Goal: Task Accomplishment & Management: Manage account settings

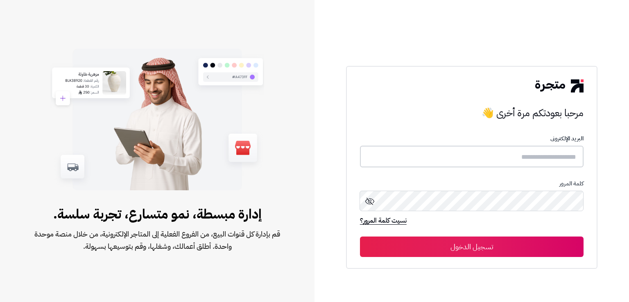
click at [440, 159] on input "text" at bounding box center [472, 157] width 224 height 22
type input "*"
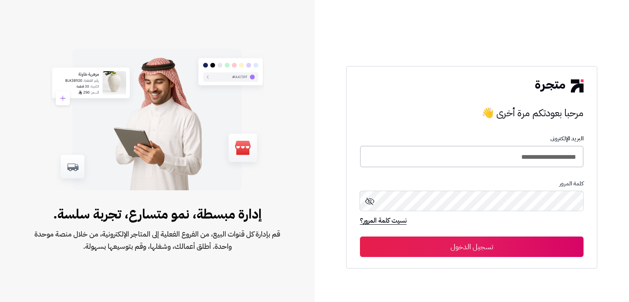
type input "**********"
click at [440, 243] on button "تسجيل الدخول" at bounding box center [472, 247] width 224 height 20
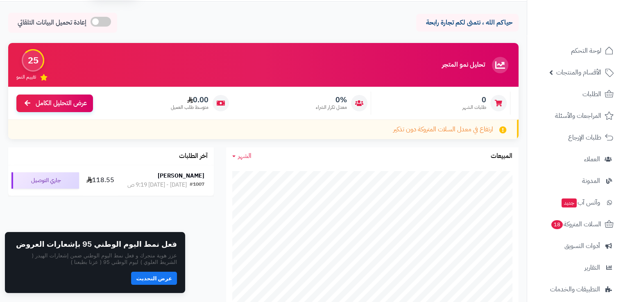
scroll to position [20, 0]
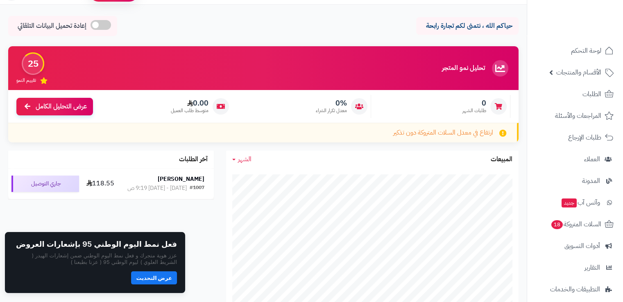
click at [166, 276] on button "عرض التحديث" at bounding box center [154, 278] width 46 height 13
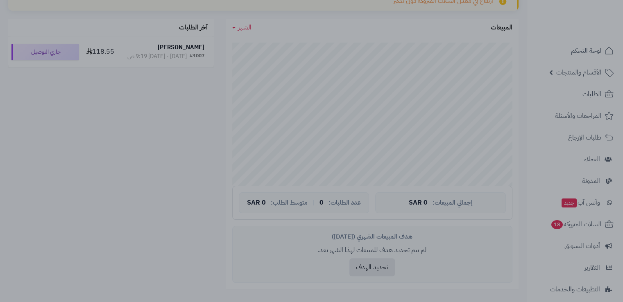
scroll to position [152, 0]
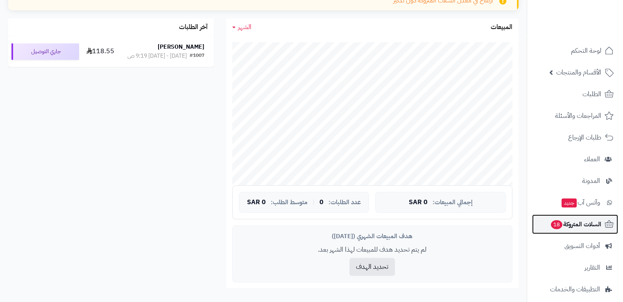
click at [589, 224] on span "السلات المتروكة 18" at bounding box center [575, 224] width 51 height 11
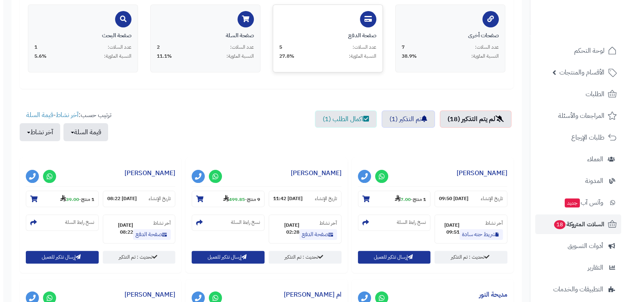
scroll to position [190, 0]
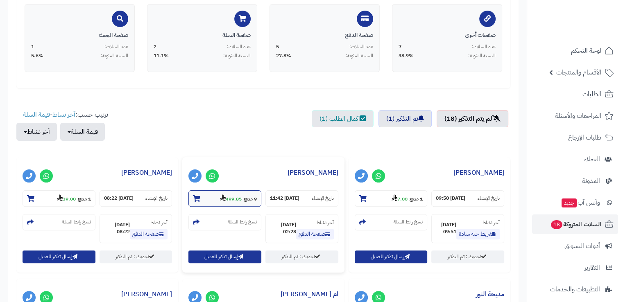
click at [241, 202] on section "9 منتج - 499.85" at bounding box center [225, 199] width 73 height 16
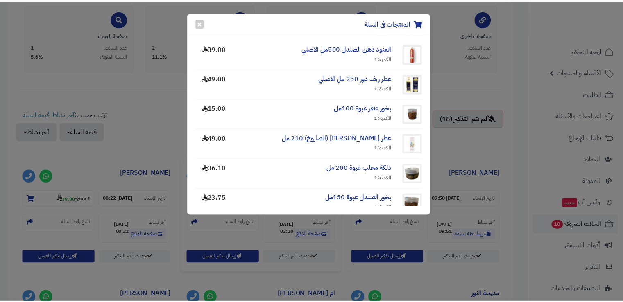
scroll to position [134, 0]
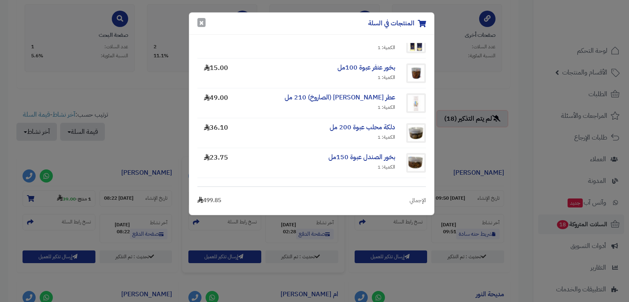
click at [202, 22] on button "×" at bounding box center [202, 22] width 8 height 9
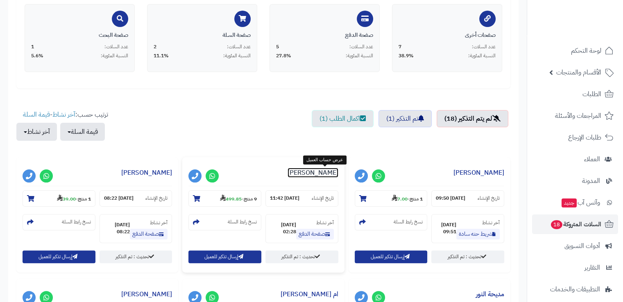
click at [316, 176] on link "[PERSON_NAME]" at bounding box center [313, 173] width 51 height 10
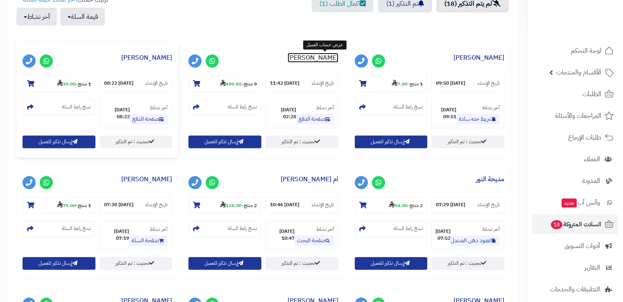
scroll to position [305, 0]
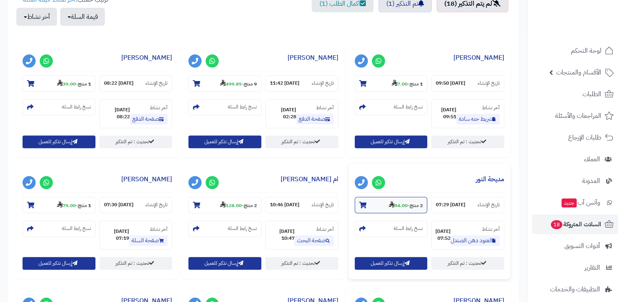
click at [403, 203] on strong "94.00" at bounding box center [398, 205] width 19 height 7
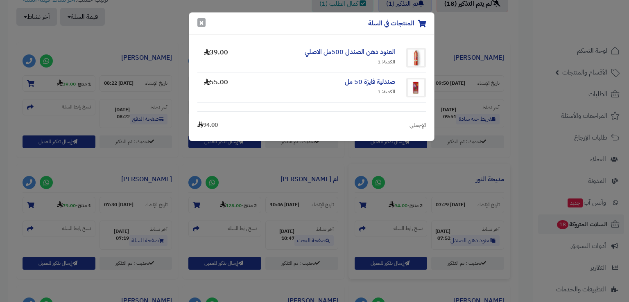
click at [205, 22] on button "×" at bounding box center [202, 22] width 8 height 9
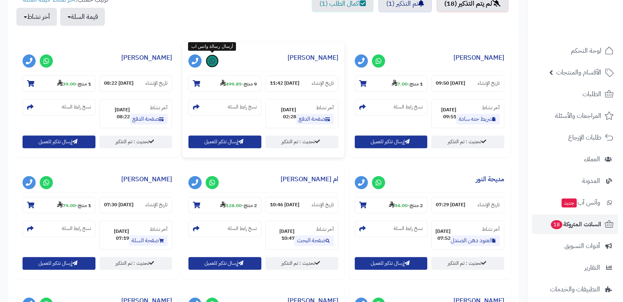
click at [213, 58] on icon at bounding box center [212, 61] width 6 height 7
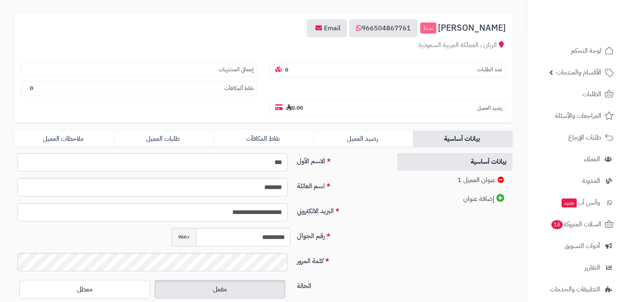
scroll to position [80, 0]
click at [570, 225] on span "السلات المتروكة 18" at bounding box center [575, 224] width 51 height 11
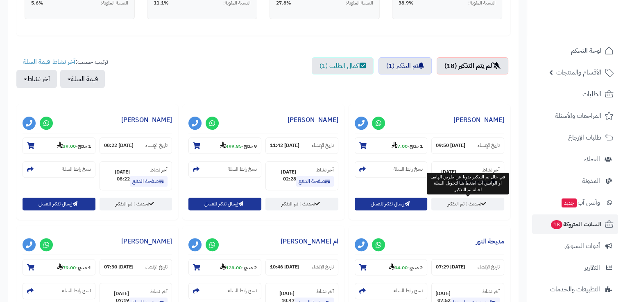
scroll to position [243, 0]
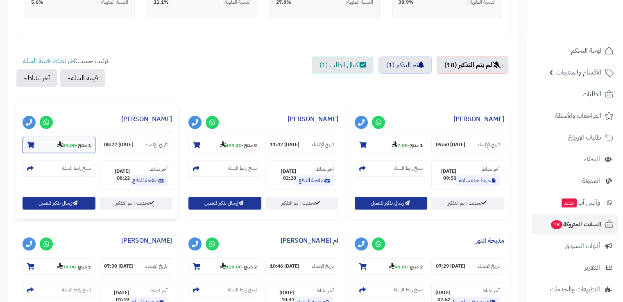
click at [72, 142] on strong "39.00" at bounding box center [66, 145] width 19 height 7
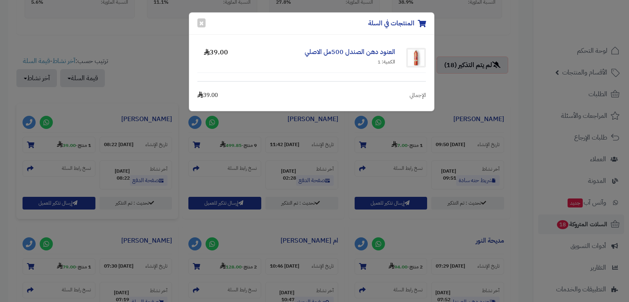
click at [152, 97] on div "المنتجات في السلة × العنود دهن الصندل 500مل الاصلي الكمية: 1 39.00 الإجمالي 39.…" at bounding box center [314, 151] width 629 height 302
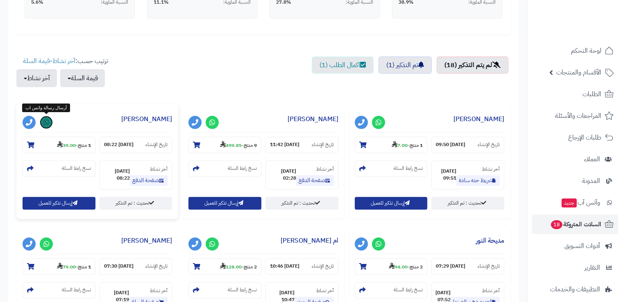
click at [48, 124] on icon at bounding box center [46, 122] width 6 height 7
click at [212, 122] on icon at bounding box center [212, 122] width 6 height 7
click at [379, 123] on icon at bounding box center [379, 122] width 6 height 7
click at [379, 119] on icon at bounding box center [379, 122] width 6 height 7
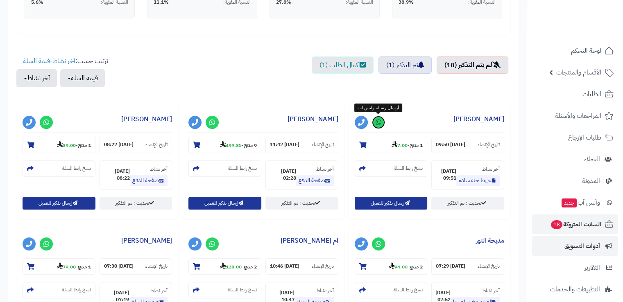
scroll to position [73, 0]
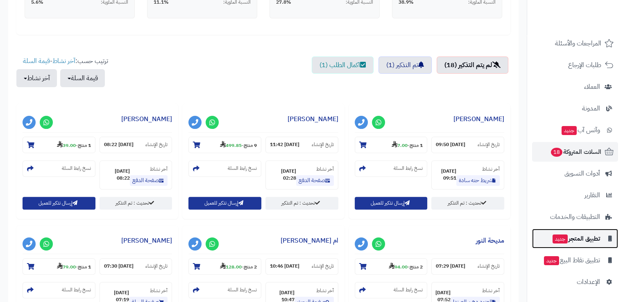
click at [590, 241] on span "تطبيق المتجر جديد" at bounding box center [576, 238] width 48 height 11
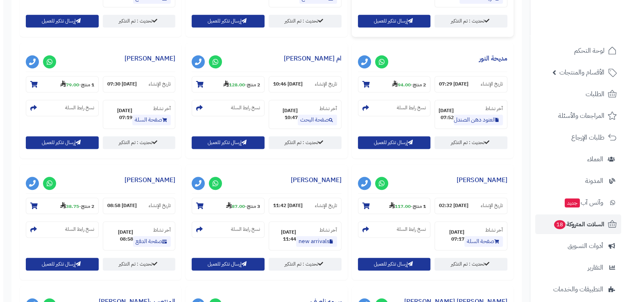
scroll to position [296, 0]
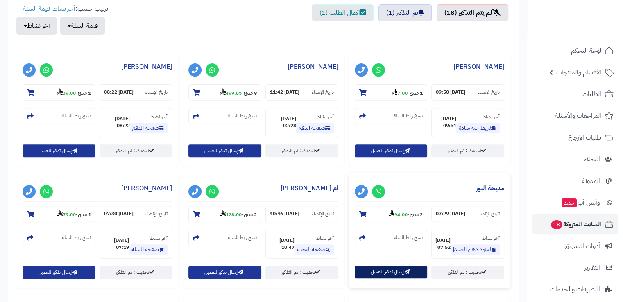
click at [390, 273] on button "إرسال تذكير للعميل" at bounding box center [391, 272] width 73 height 13
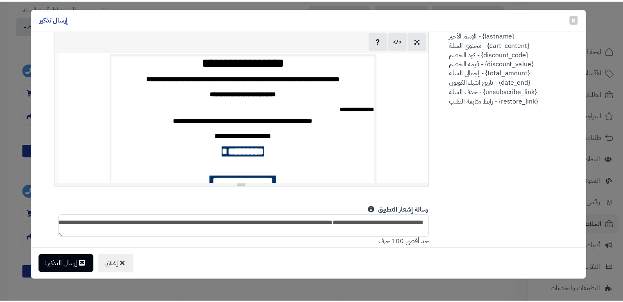
scroll to position [120, 0]
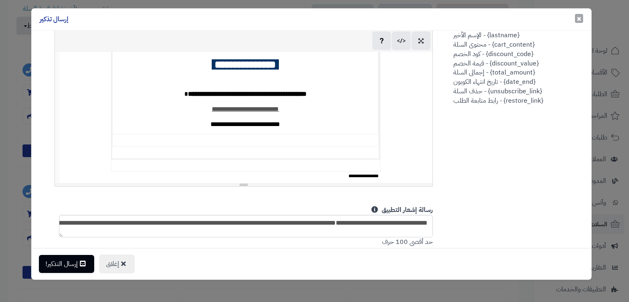
click at [579, 20] on span "×" at bounding box center [579, 18] width 5 height 12
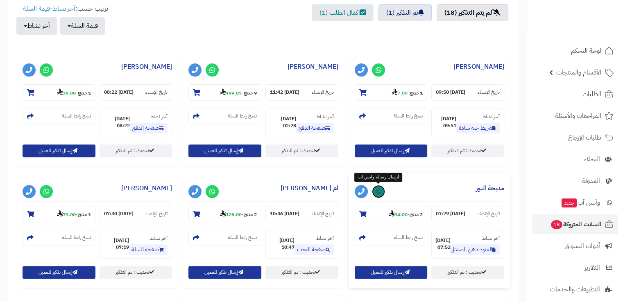
click at [377, 193] on icon at bounding box center [379, 192] width 6 height 7
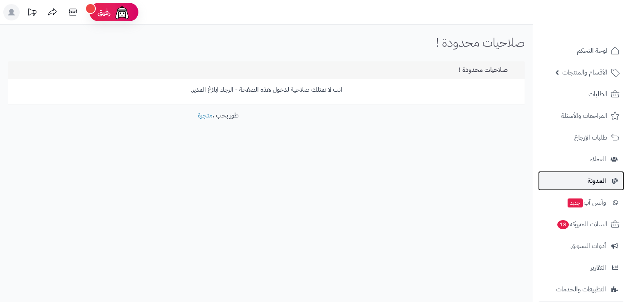
click at [602, 186] on span "المدونة" at bounding box center [597, 180] width 18 height 11
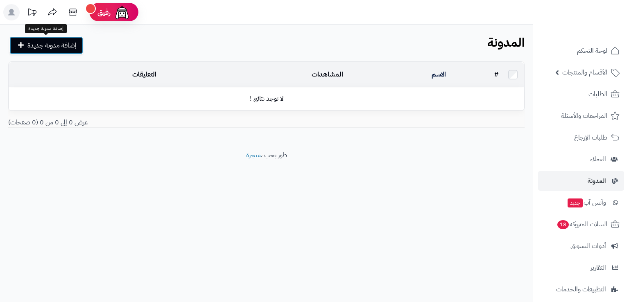
click at [46, 51] on link "إضافة مدونة جديدة" at bounding box center [46, 45] width 74 height 18
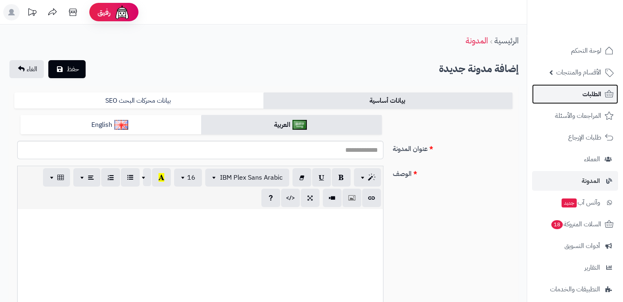
click at [593, 92] on span "الطلبات" at bounding box center [592, 94] width 19 height 11
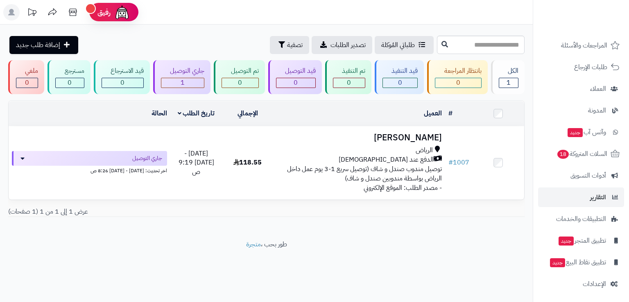
scroll to position [73, 0]
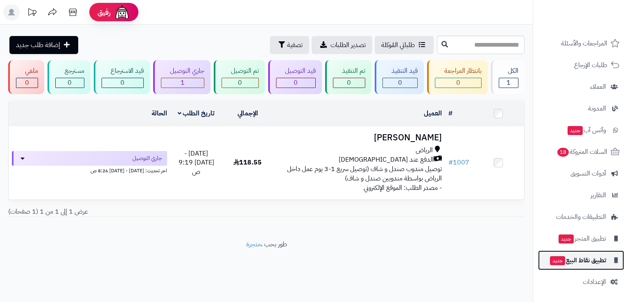
click at [591, 264] on span "تطبيق نقاط البيع جديد" at bounding box center [578, 260] width 57 height 11
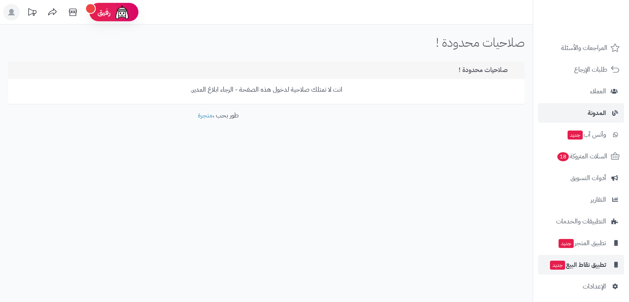
scroll to position [73, 0]
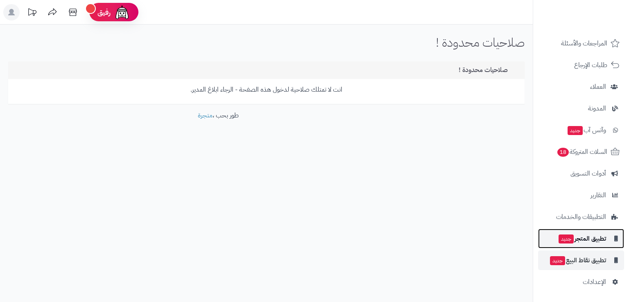
click at [586, 242] on span "تطبيق المتجر جديد" at bounding box center [582, 238] width 48 height 11
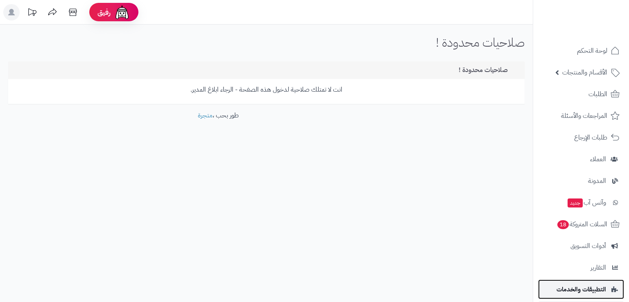
click at [582, 291] on span "التطبيقات والخدمات" at bounding box center [582, 289] width 50 height 11
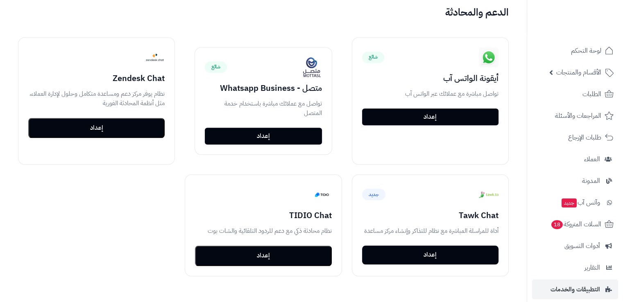
scroll to position [879, 0]
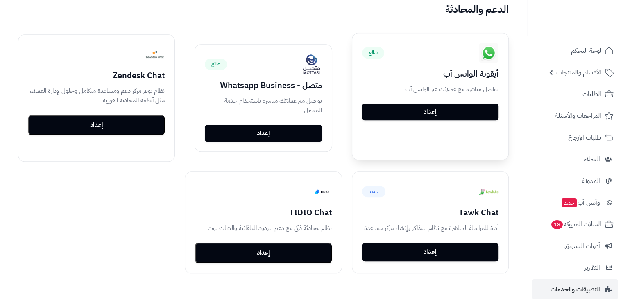
click at [411, 104] on link "إعداد" at bounding box center [430, 112] width 136 height 17
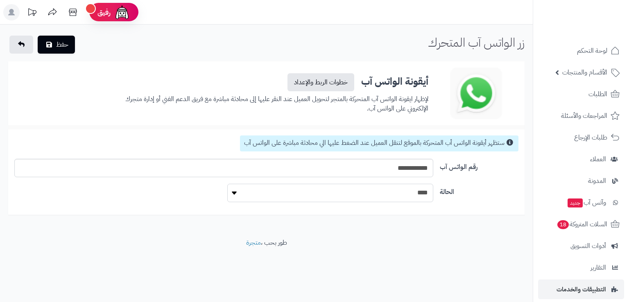
click at [347, 201] on select "**** ****" at bounding box center [330, 193] width 207 height 18
select select "*"
click at [227, 184] on select "**** ****" at bounding box center [330, 193] width 207 height 18
click at [61, 46] on button "حفظ" at bounding box center [56, 44] width 37 height 18
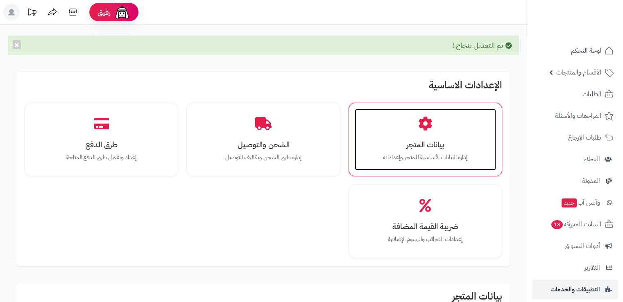
click at [418, 147] on h3 "بيانات المتجر" at bounding box center [425, 145] width 125 height 9
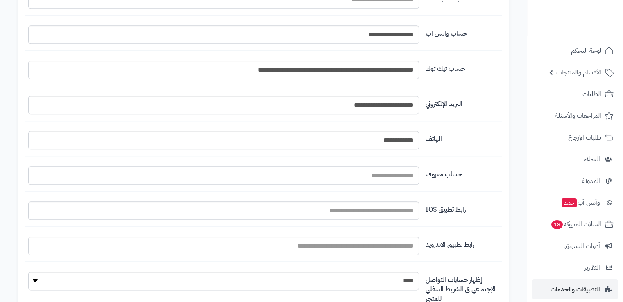
scroll to position [970, 0]
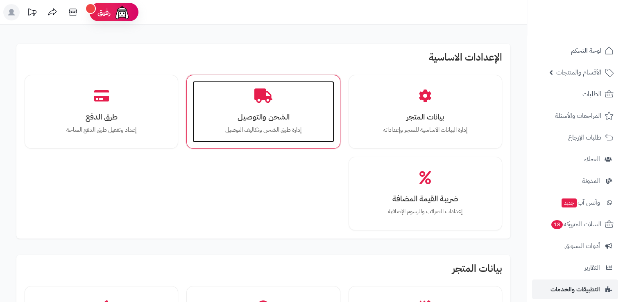
click at [311, 102] on div "الشحن والتوصيل إدارة طرق الشحن وتكاليف التوصيل" at bounding box center [263, 111] width 141 height 61
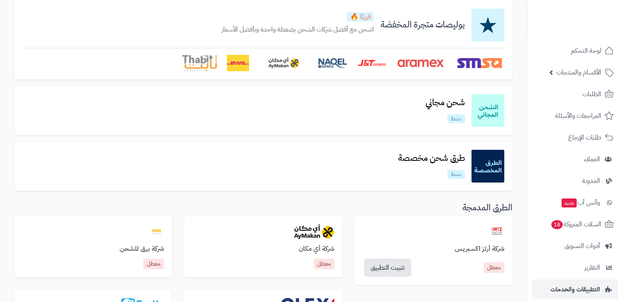
scroll to position [68, 0]
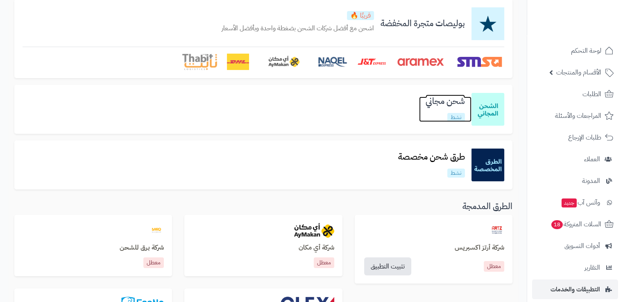
click at [425, 107] on link "شحن مجاني نشط" at bounding box center [445, 109] width 52 height 25
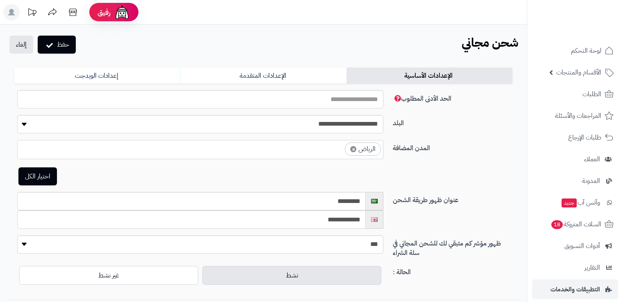
select select "***"
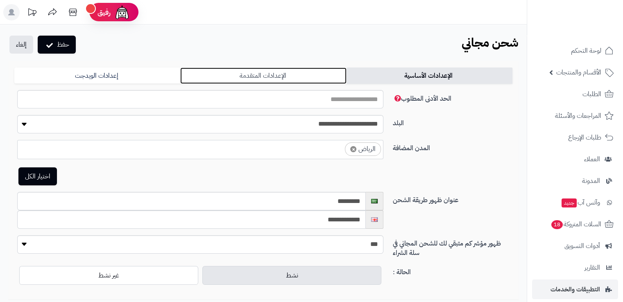
click at [220, 81] on link "الإعدادات المتقدمة" at bounding box center [263, 76] width 166 height 16
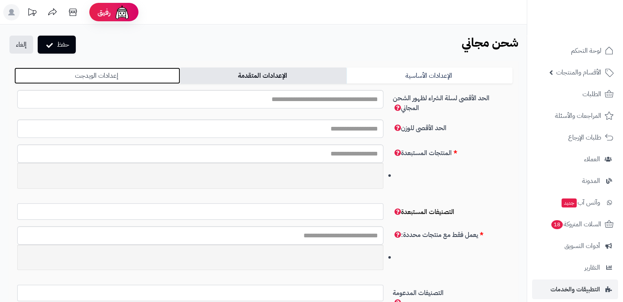
click at [101, 75] on link "إعدادات الويدجت" at bounding box center [97, 76] width 166 height 16
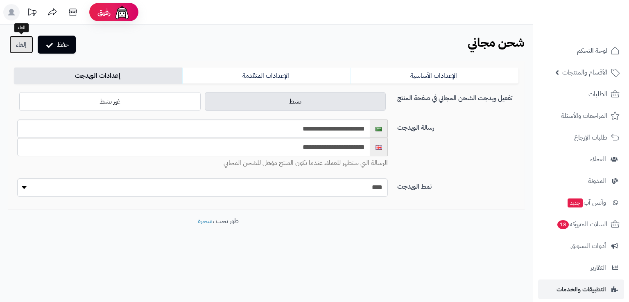
click at [26, 43] on link "إلغاء" at bounding box center [21, 45] width 24 height 18
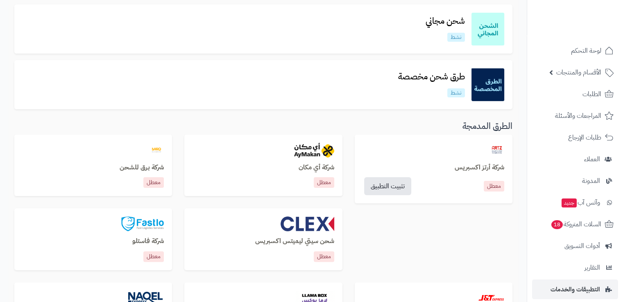
scroll to position [151, 0]
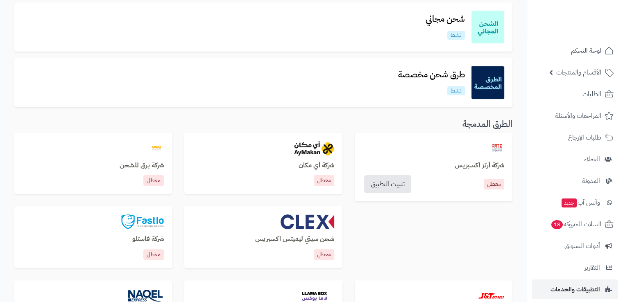
click at [377, 70] on div "طرق شحن مخصصة نشط" at bounding box center [264, 82] width 482 height 33
click at [426, 74] on h3 "طرق شحن مخصصة" at bounding box center [432, 74] width 80 height 9
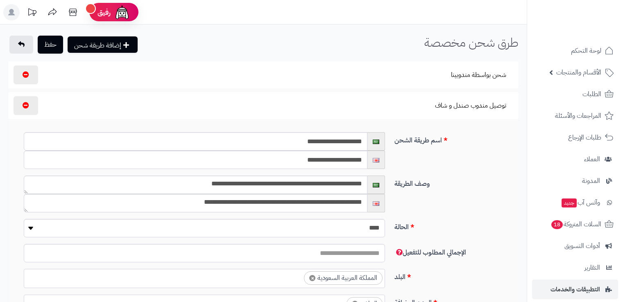
select select "***"
select select
click at [20, 45] on icon at bounding box center [21, 44] width 7 height 7
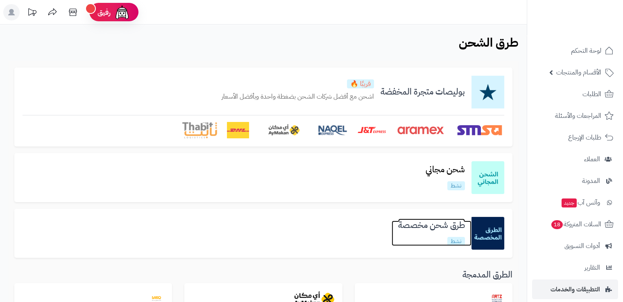
click at [421, 226] on h3 "طرق شحن مخصصة" at bounding box center [432, 225] width 80 height 9
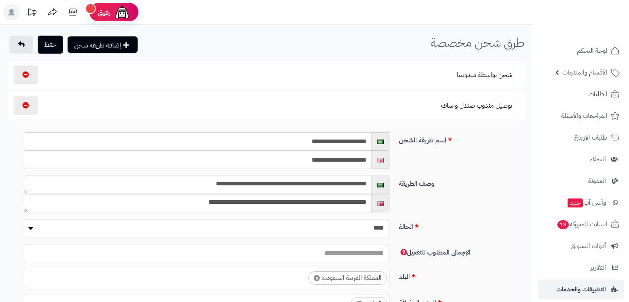
select select "***"
select select
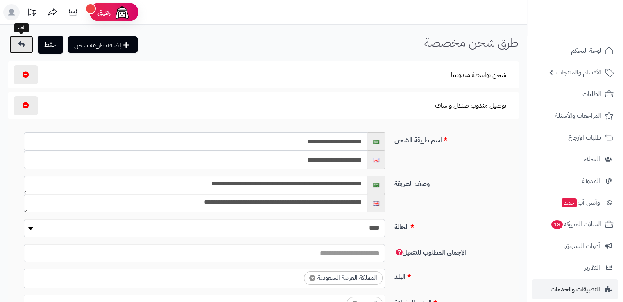
click at [25, 51] on link at bounding box center [21, 45] width 24 height 18
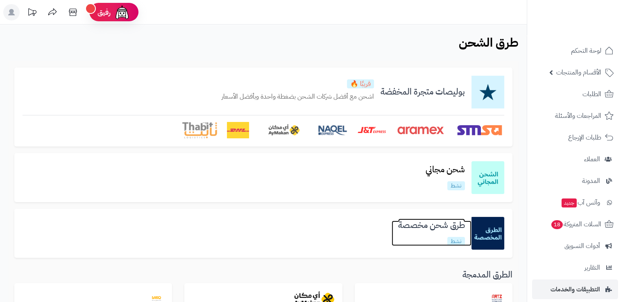
click at [408, 222] on h3 "طرق شحن مخصصة" at bounding box center [432, 225] width 80 height 9
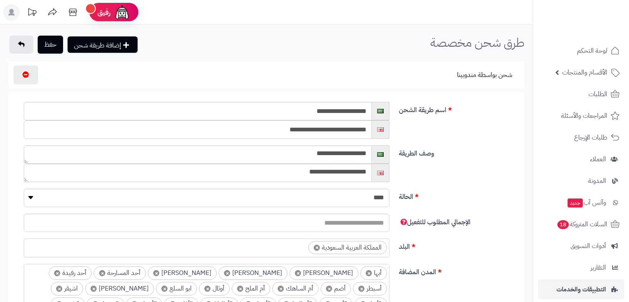
select select
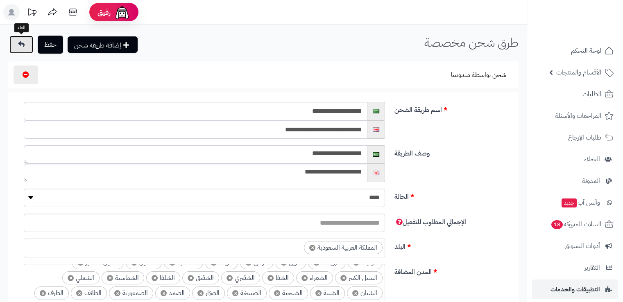
click at [10, 48] on link at bounding box center [21, 45] width 24 height 18
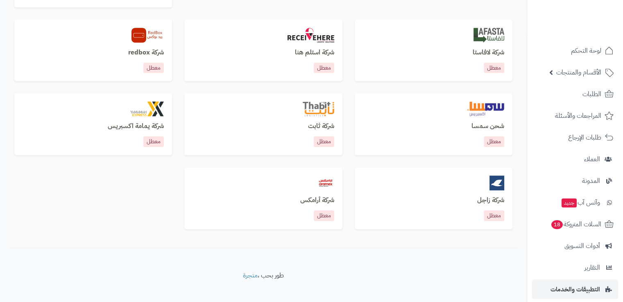
scroll to position [570, 0]
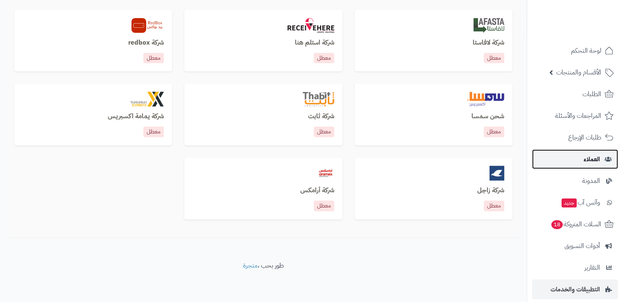
click at [593, 158] on span "العملاء" at bounding box center [592, 159] width 16 height 11
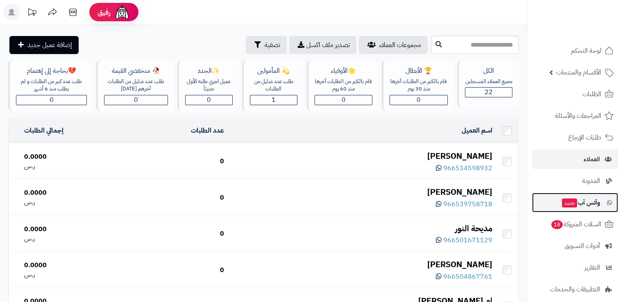
click at [536, 204] on link "وآتس آب جديد" at bounding box center [575, 203] width 86 height 20
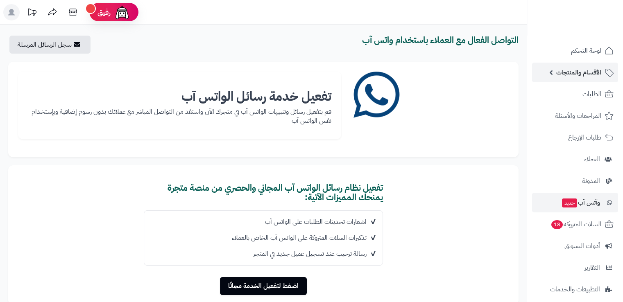
click at [579, 67] on span "الأقسام والمنتجات" at bounding box center [578, 72] width 45 height 11
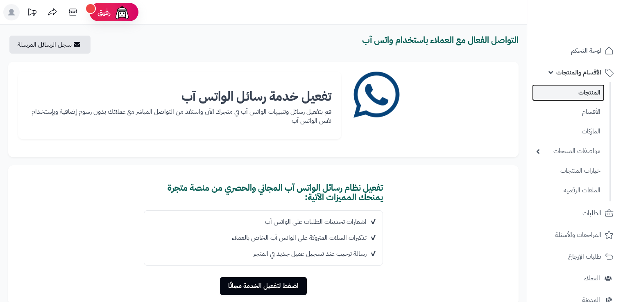
click at [571, 95] on link "المنتجات" at bounding box center [568, 92] width 73 height 17
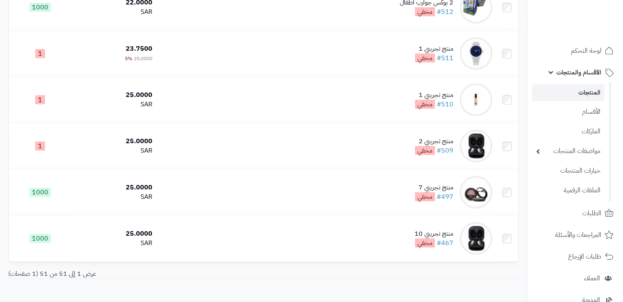
scroll to position [2260, 0]
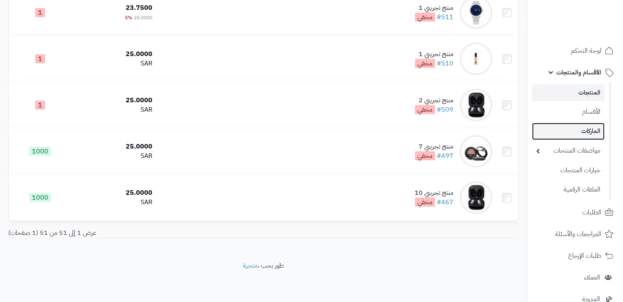
click at [567, 139] on link "الماركات" at bounding box center [568, 131] width 73 height 17
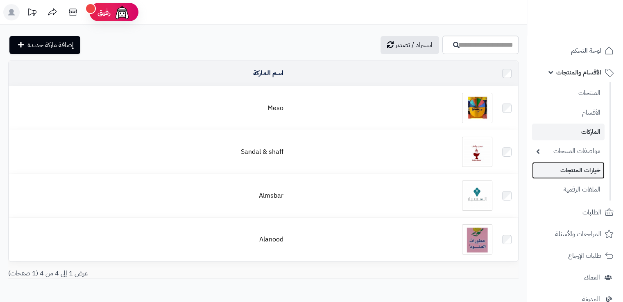
click at [576, 169] on link "خيارات المنتجات" at bounding box center [568, 170] width 73 height 17
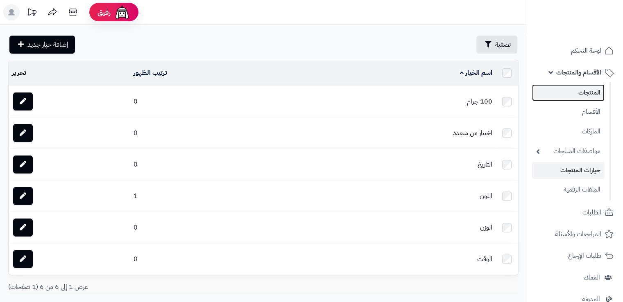
click at [589, 95] on link "المنتجات" at bounding box center [568, 92] width 73 height 17
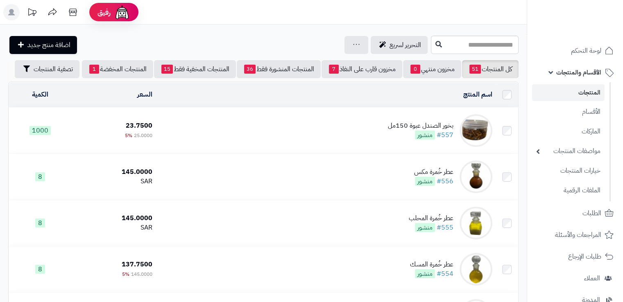
click at [589, 95] on link "المنتجات" at bounding box center [568, 92] width 73 height 17
click at [584, 49] on span "لوحة التحكم" at bounding box center [587, 50] width 30 height 11
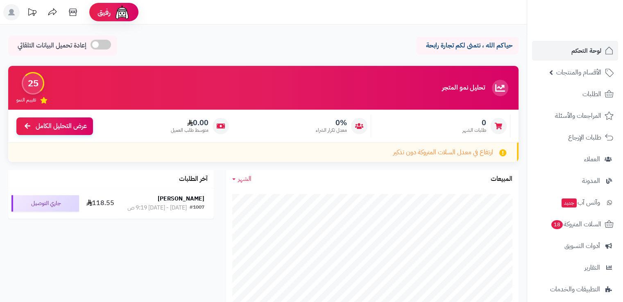
click at [14, 14] on icon at bounding box center [11, 12] width 7 height 7
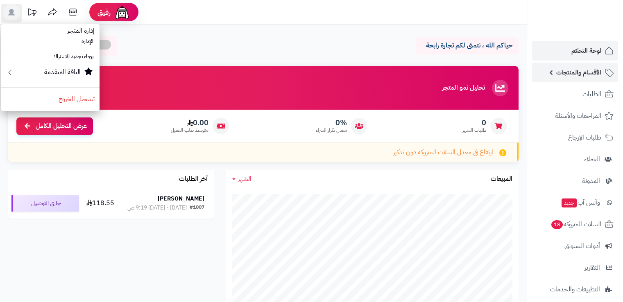
click at [575, 68] on span "الأقسام والمنتجات" at bounding box center [578, 72] width 45 height 11
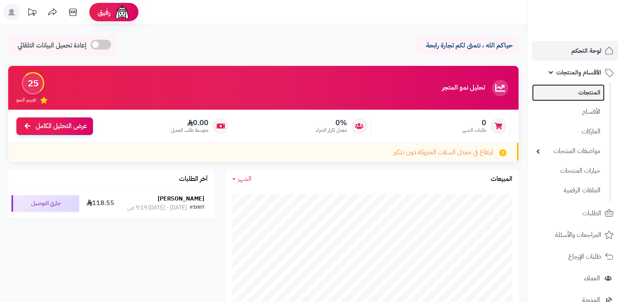
click at [586, 89] on link "المنتجات" at bounding box center [568, 92] width 73 height 17
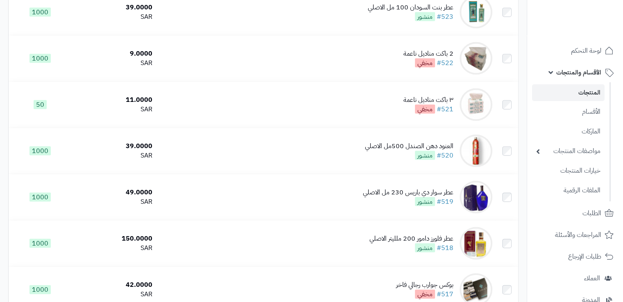
scroll to position [1694, 0]
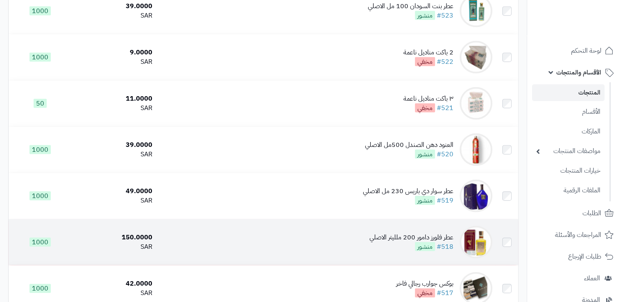
click at [374, 245] on td "عطر فلورز دامور 200 ملليتر الاصلي #518 منشور" at bounding box center [326, 243] width 340 height 46
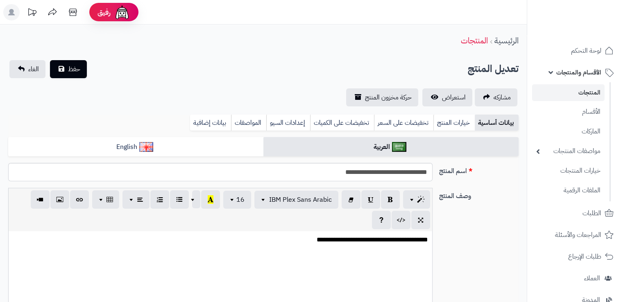
type input "******"
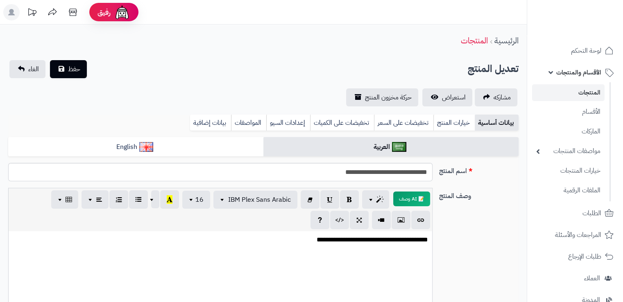
click at [565, 92] on link "المنتجات" at bounding box center [568, 92] width 73 height 17
